Goal: Task Accomplishment & Management: Use online tool/utility

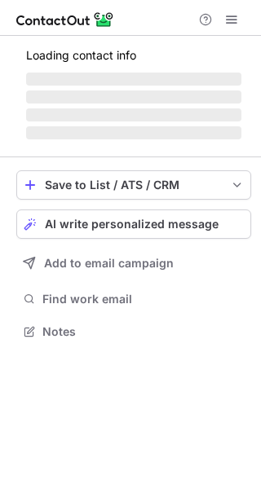
scroll to position [316, 261]
